Goal: Task Accomplishment & Management: Use online tool/utility

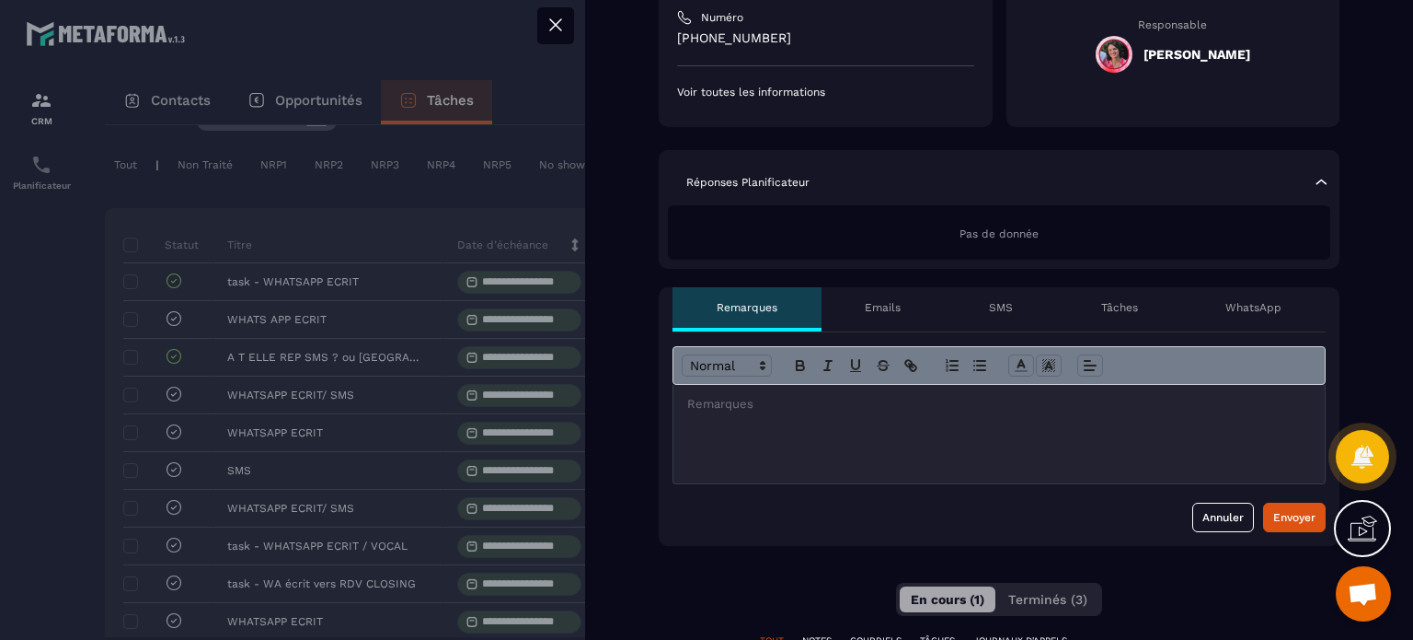
scroll to position [460, 0]
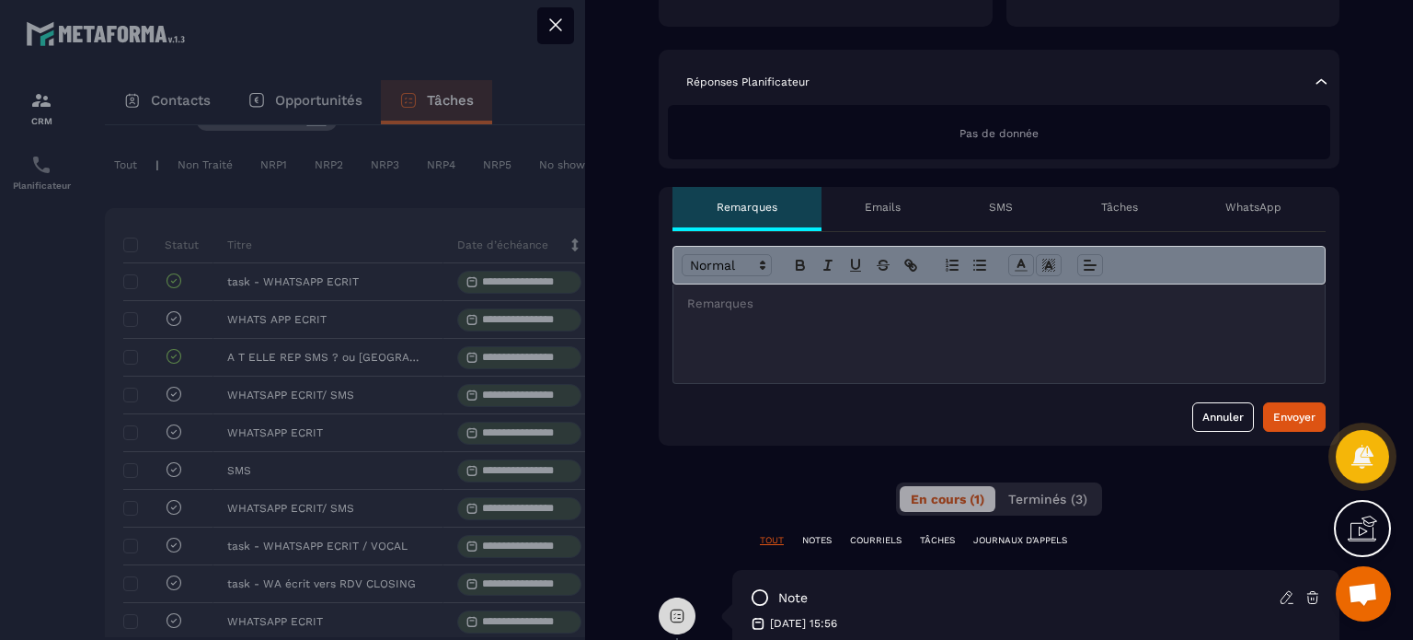
click at [924, 402] on div "Annuler Envoyer" at bounding box center [999, 416] width 653 height 29
click at [936, 324] on div at bounding box center [1000, 333] width 652 height 98
click at [1274, 408] on div "Envoyer" at bounding box center [1295, 417] width 42 height 18
click at [557, 14] on icon at bounding box center [556, 25] width 22 height 22
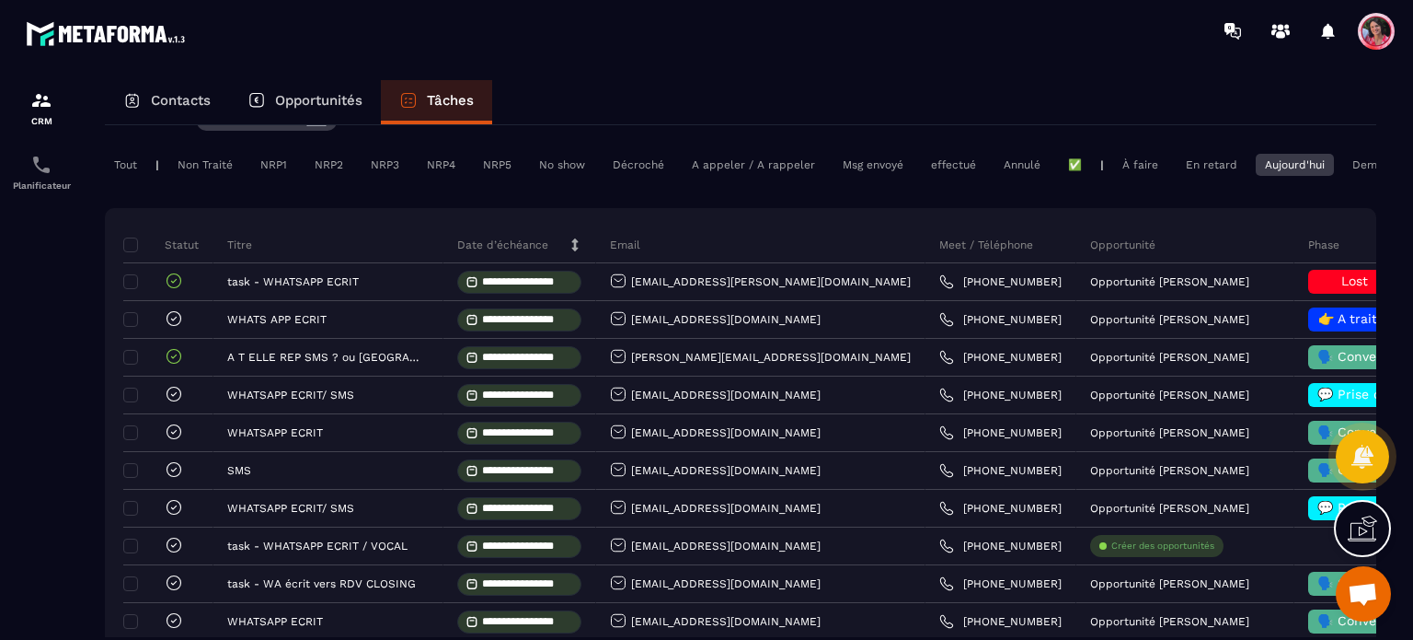
click at [302, 107] on p "Opportunités" at bounding box center [318, 100] width 87 height 17
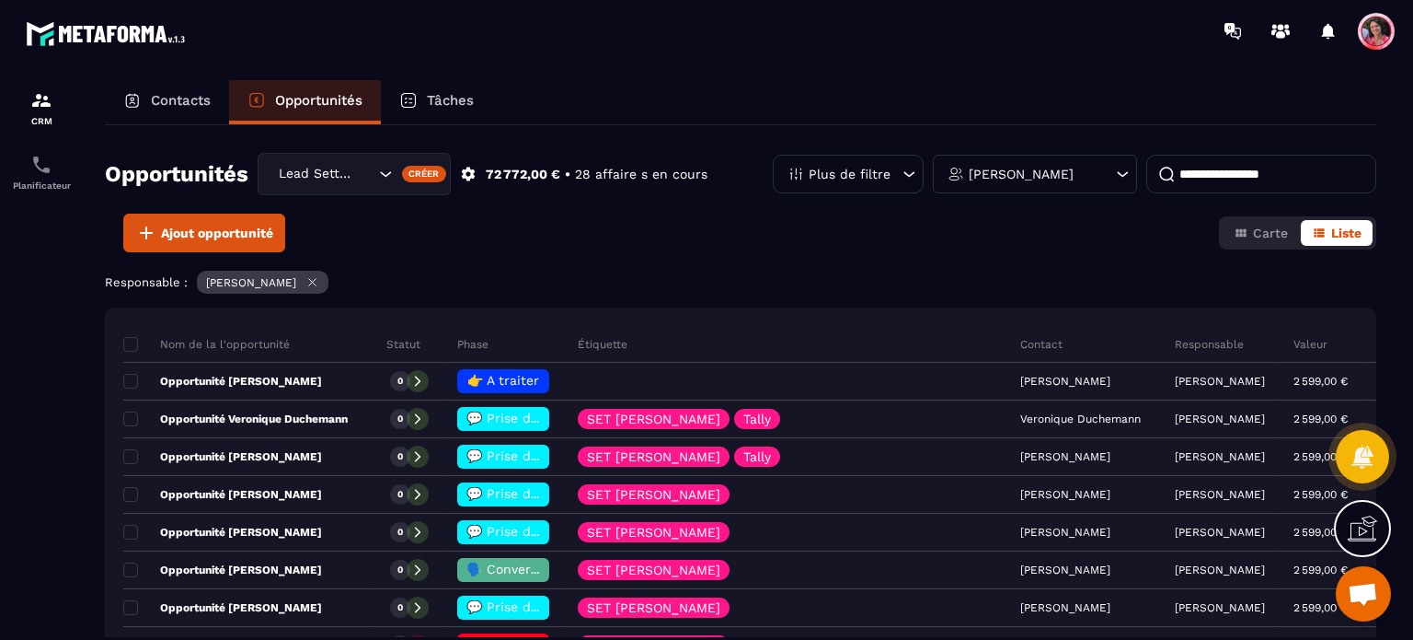
click at [1288, 182] on input at bounding box center [1262, 174] width 230 height 39
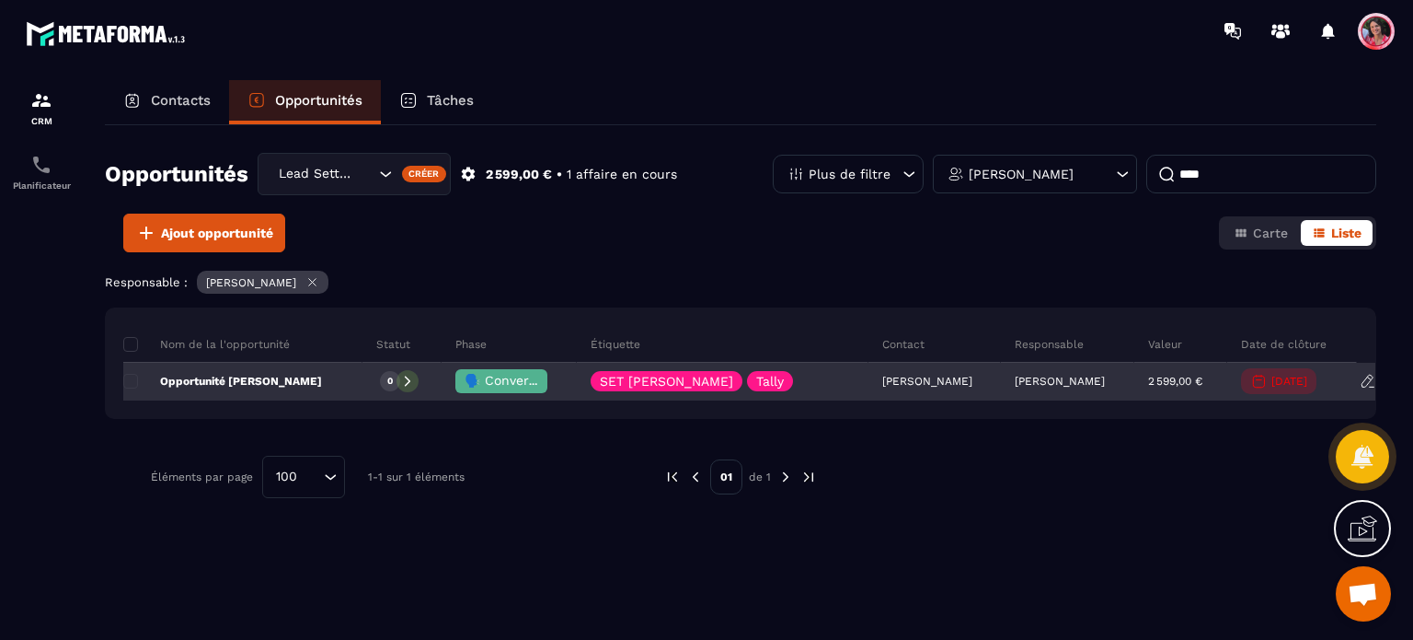
type input "****"
click at [510, 385] on span "🗣️ Conversation en cours" at bounding box center [546, 380] width 163 height 15
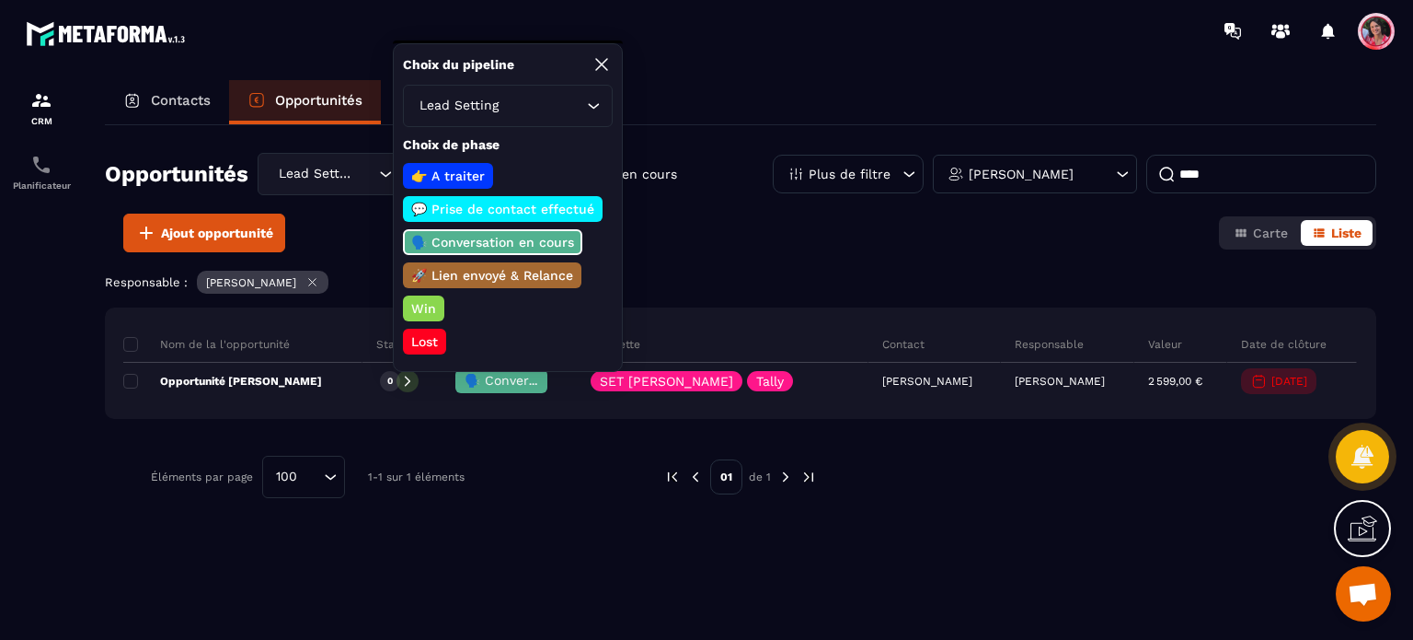
click at [424, 342] on p "Lost" at bounding box center [425, 341] width 32 height 18
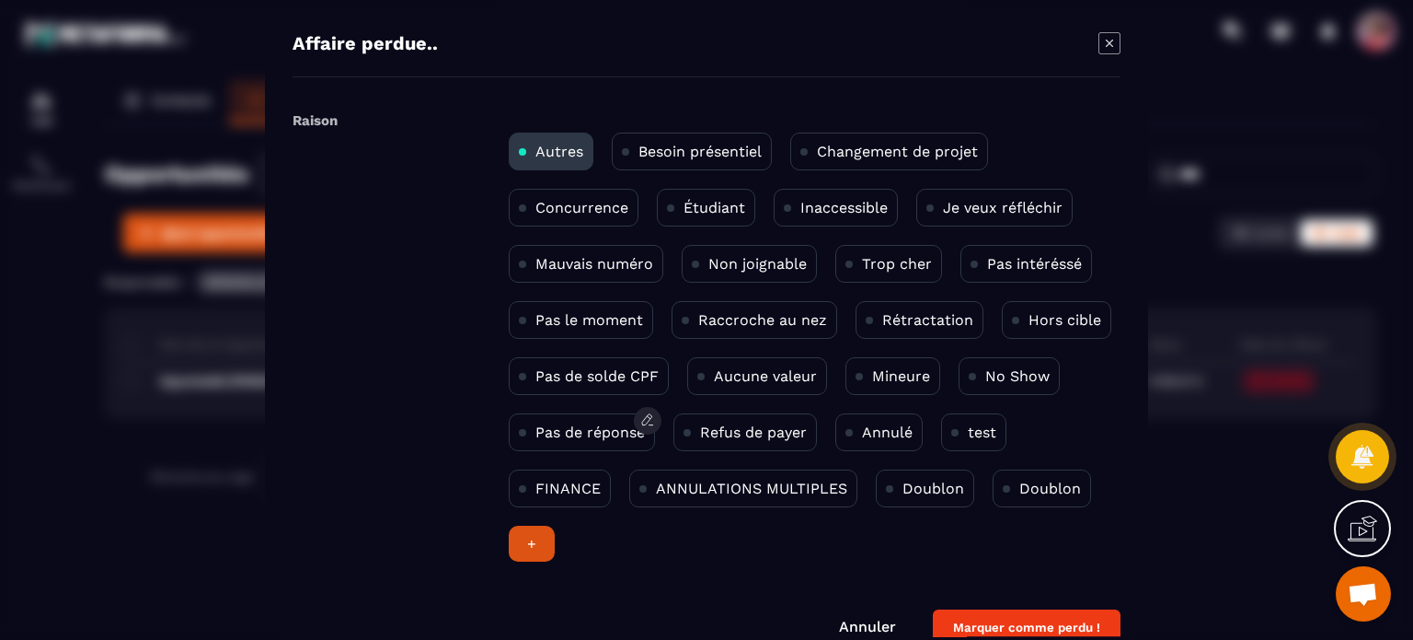
click at [557, 426] on p "Pas de réponse" at bounding box center [591, 431] width 110 height 17
click at [1005, 623] on button "Marquer comme perdu !" at bounding box center [1027, 627] width 188 height 36
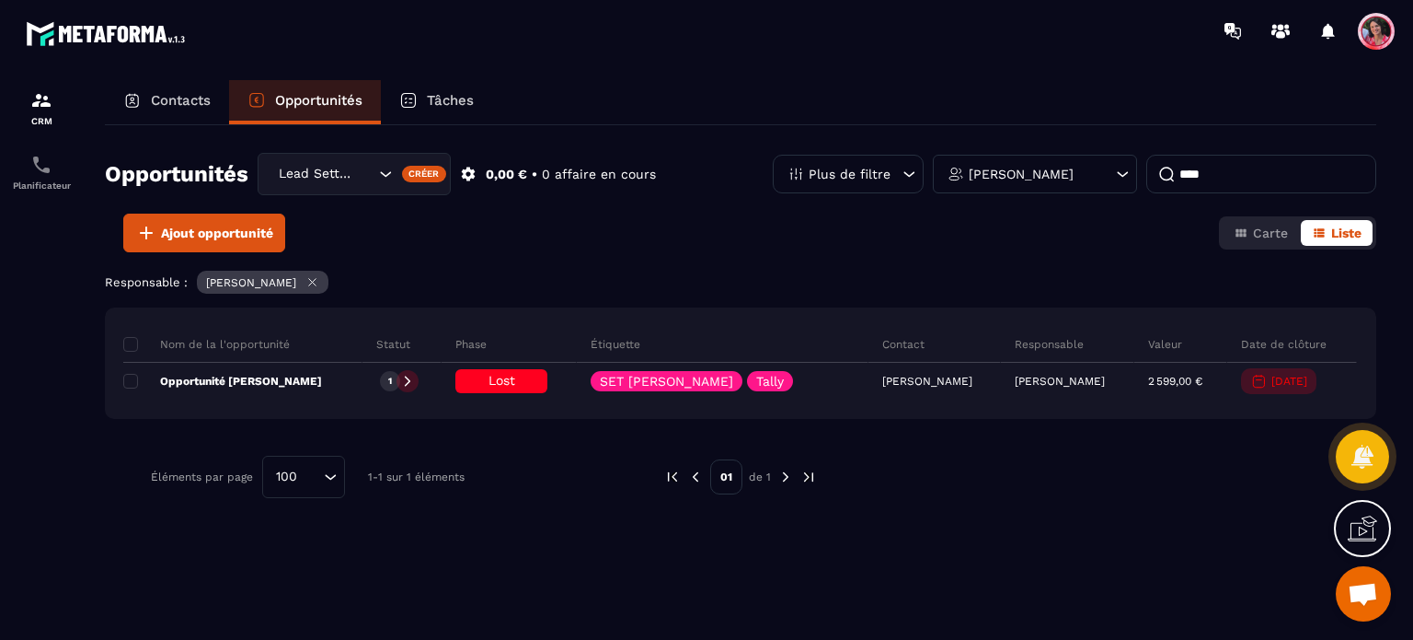
click at [442, 91] on div "Tâches" at bounding box center [436, 102] width 111 height 44
